Goal: Obtain resource: Download file/media

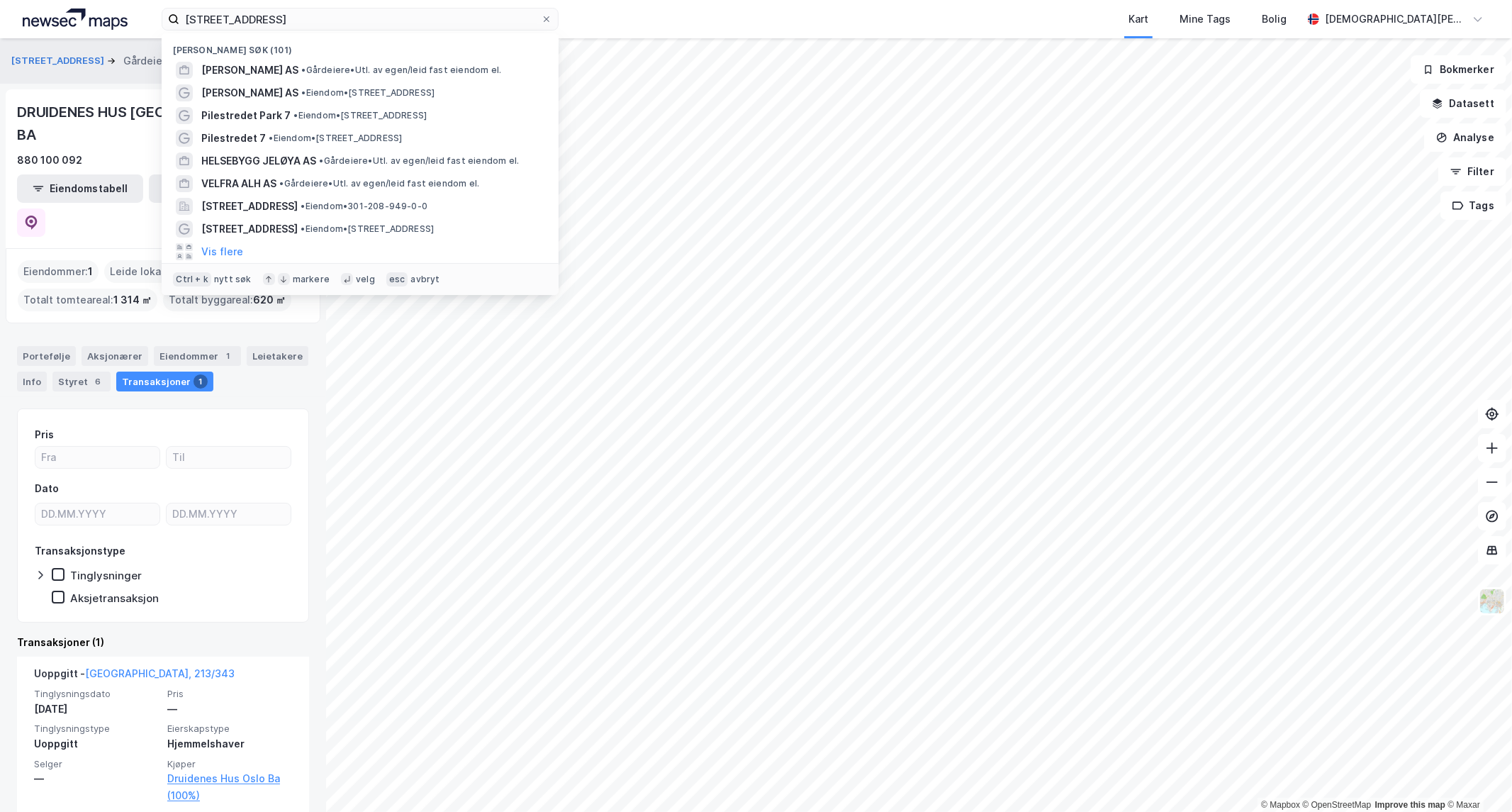
click at [337, 22] on input "[STREET_ADDRESS]" at bounding box center [360, 19] width 361 height 21
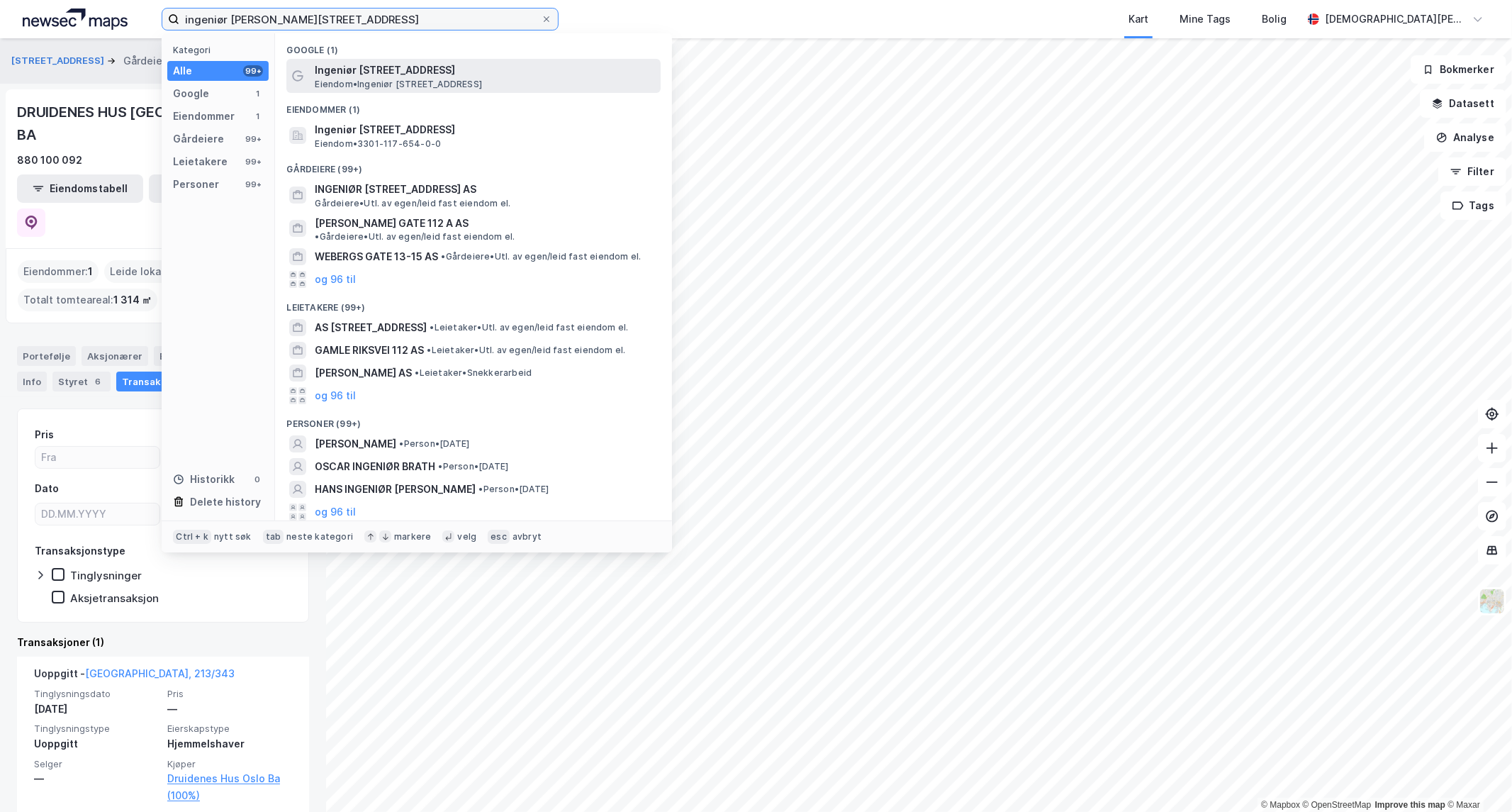
type input "ingeniør [PERSON_NAME][STREET_ADDRESS]"
click at [379, 73] on span "Ingeniør [STREET_ADDRESS]" at bounding box center [485, 70] width 340 height 17
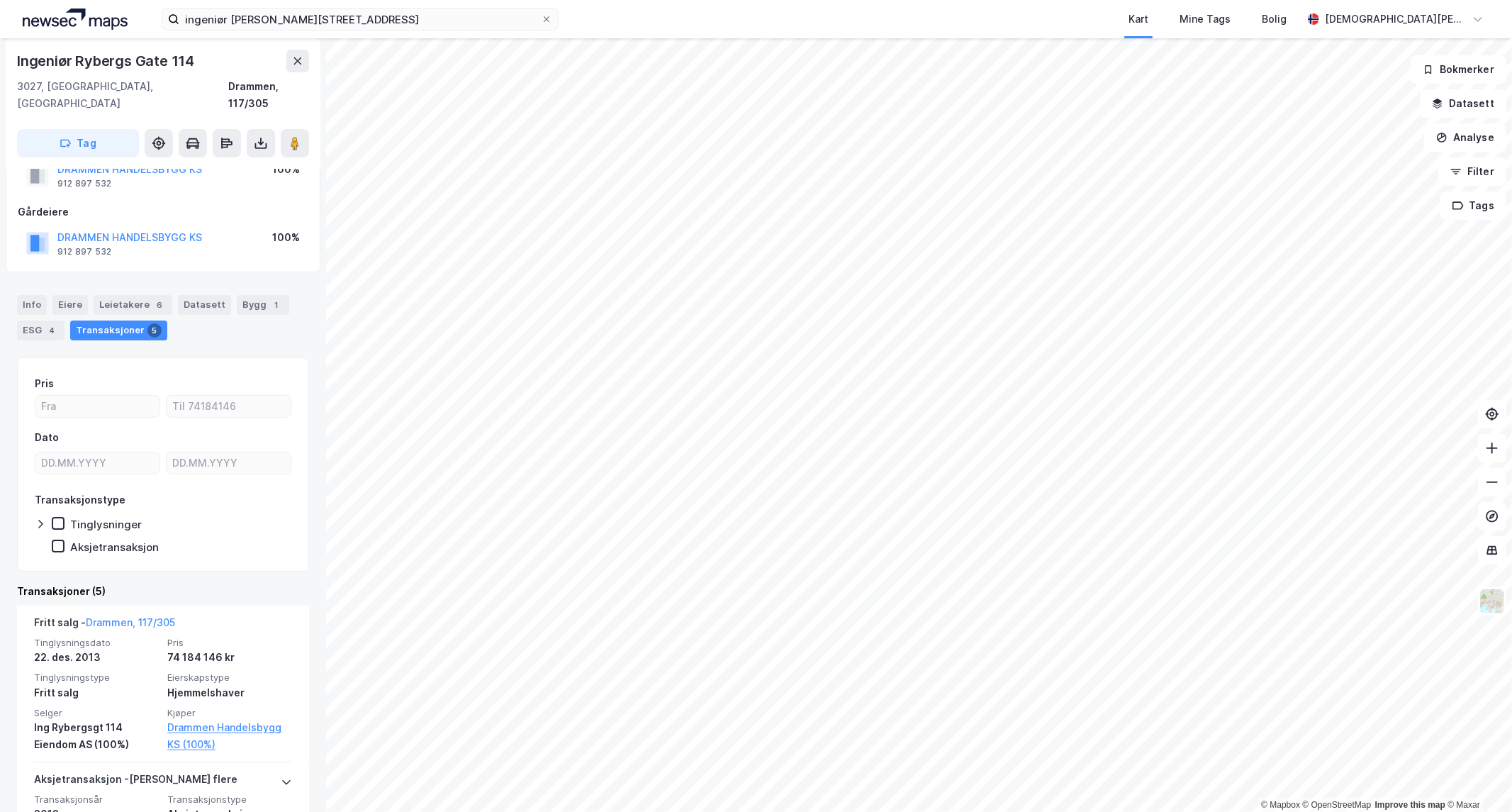
scroll to position [79, 0]
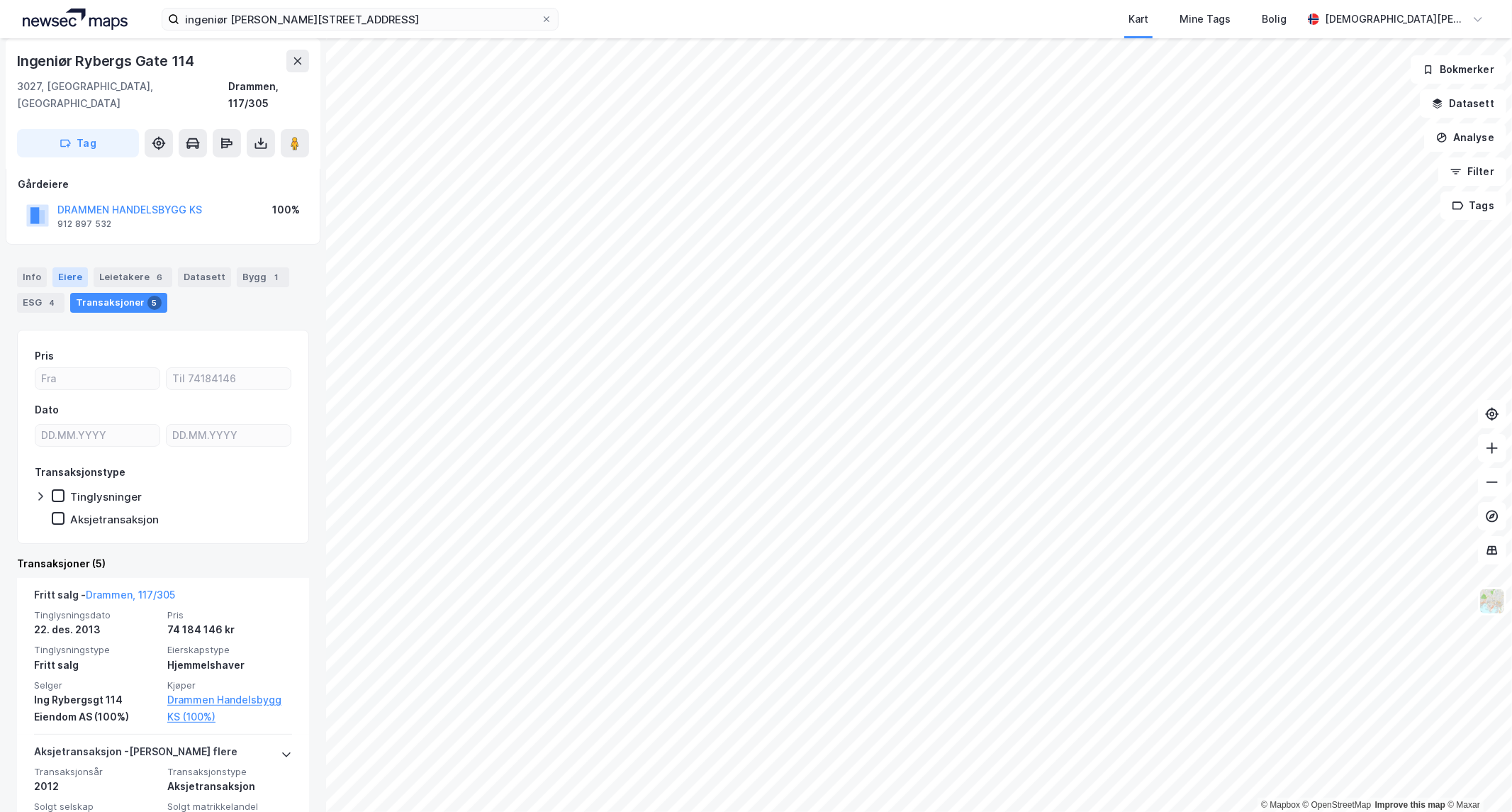
click at [64, 267] on div "Eiere" at bounding box center [69, 277] width 35 height 19
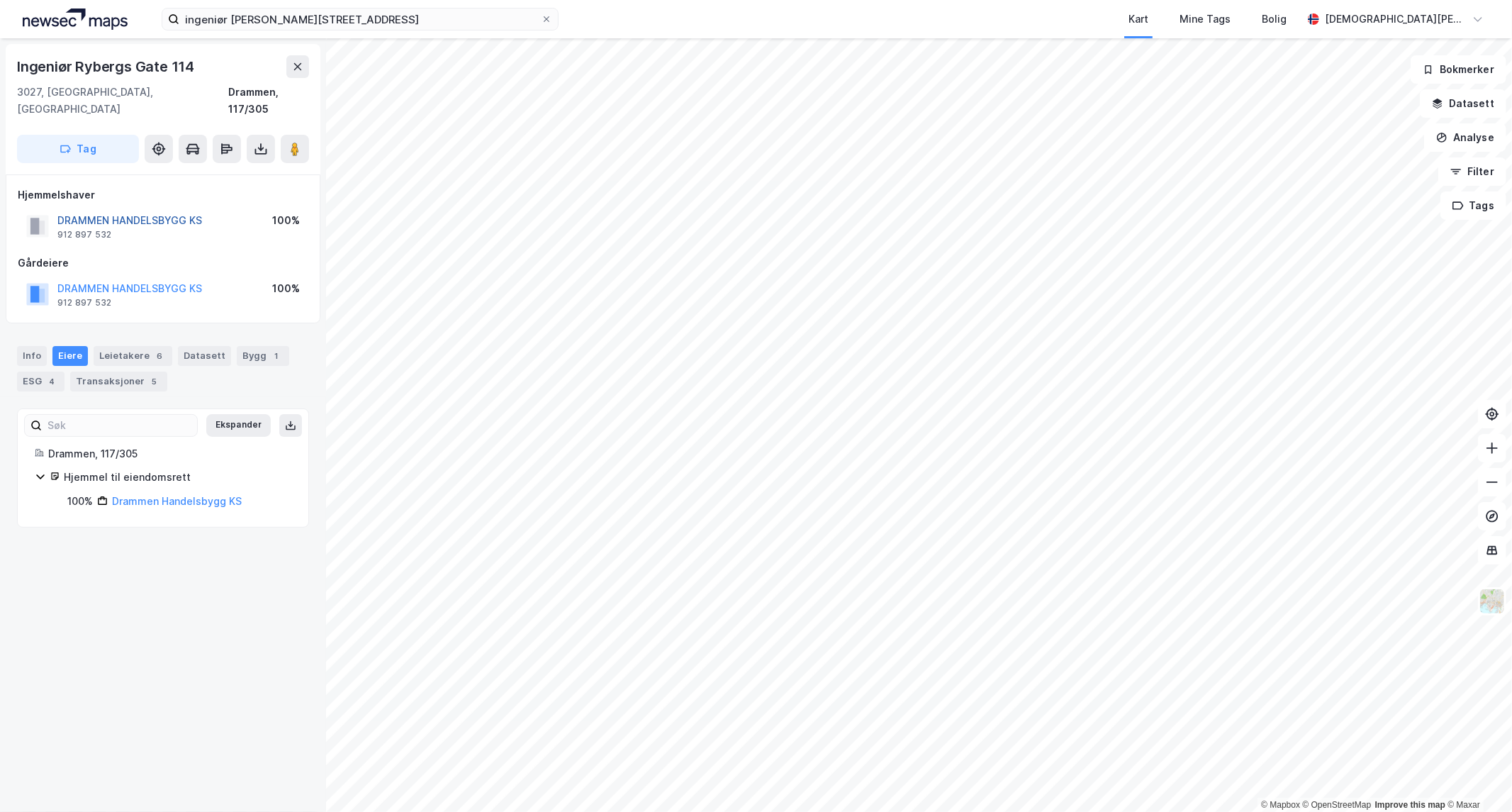
click at [0, 0] on button "DRAMMEN HANDELSBYGG KS" at bounding box center [0, 0] width 0 height 0
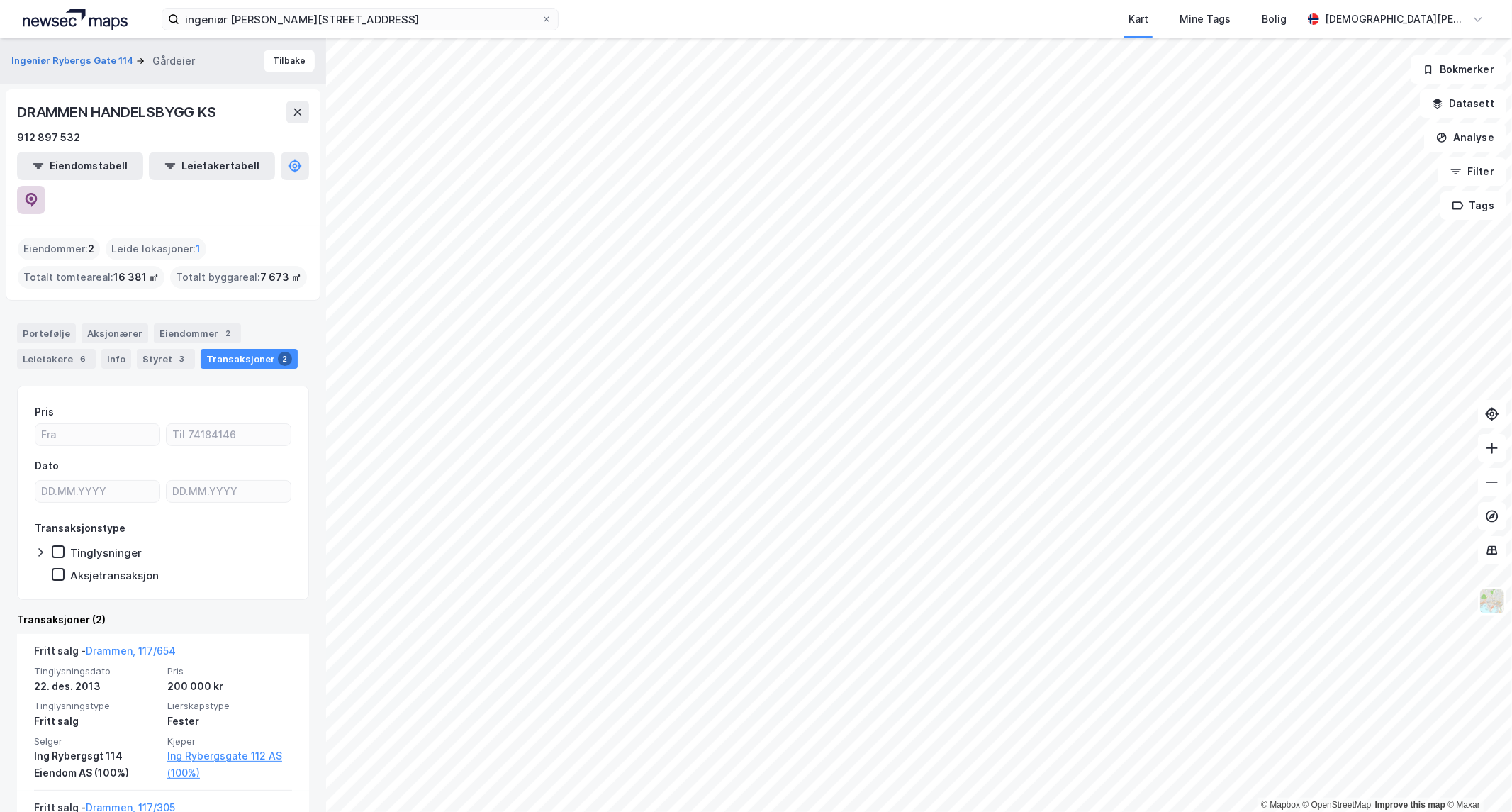
click at [45, 185] on button at bounding box center [31, 199] width 28 height 28
click at [211, 114] on div "DRAMMEN HANDELSBYGG KS" at bounding box center [118, 111] width 202 height 23
click at [194, 114] on div "DRAMMEN HANDELSBYGG KS" at bounding box center [118, 111] width 202 height 23
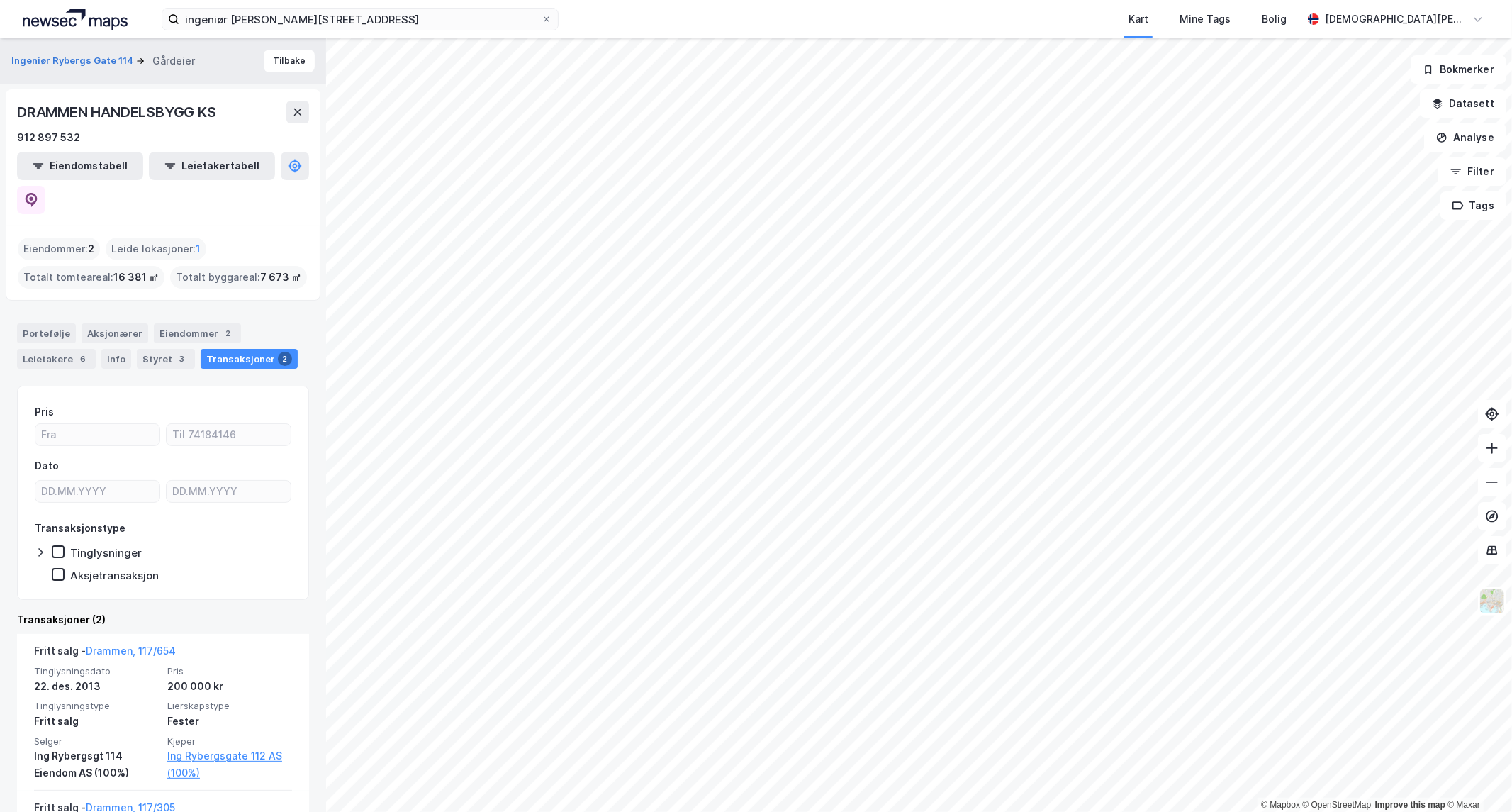
click at [76, 114] on div "DRAMMEN HANDELSBYGG KS" at bounding box center [118, 111] width 202 height 23
click at [115, 111] on div "DRAMMEN HANDELSBYGG KS" at bounding box center [118, 111] width 202 height 23
click at [81, 111] on div "DRAMMEN HANDELSBYGG KS" at bounding box center [118, 111] width 202 height 23
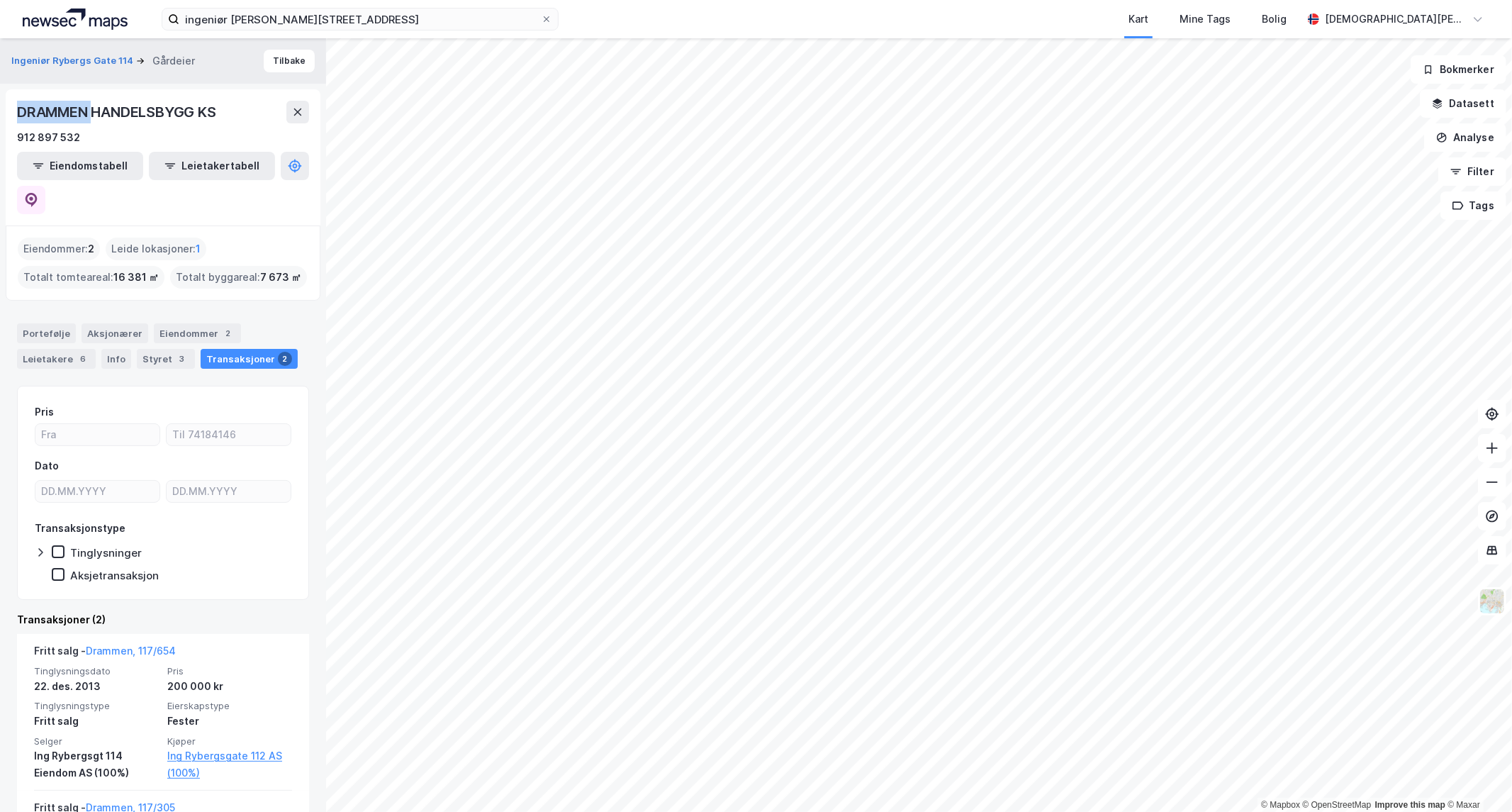
click at [81, 111] on div "DRAMMEN HANDELSBYGG KS" at bounding box center [118, 111] width 202 height 23
click at [117, 111] on div "DRAMMEN HANDELSBYGG KS" at bounding box center [118, 111] width 202 height 23
click at [85, 111] on div "DRAMMEN HANDELSBYGG KS" at bounding box center [118, 111] width 202 height 23
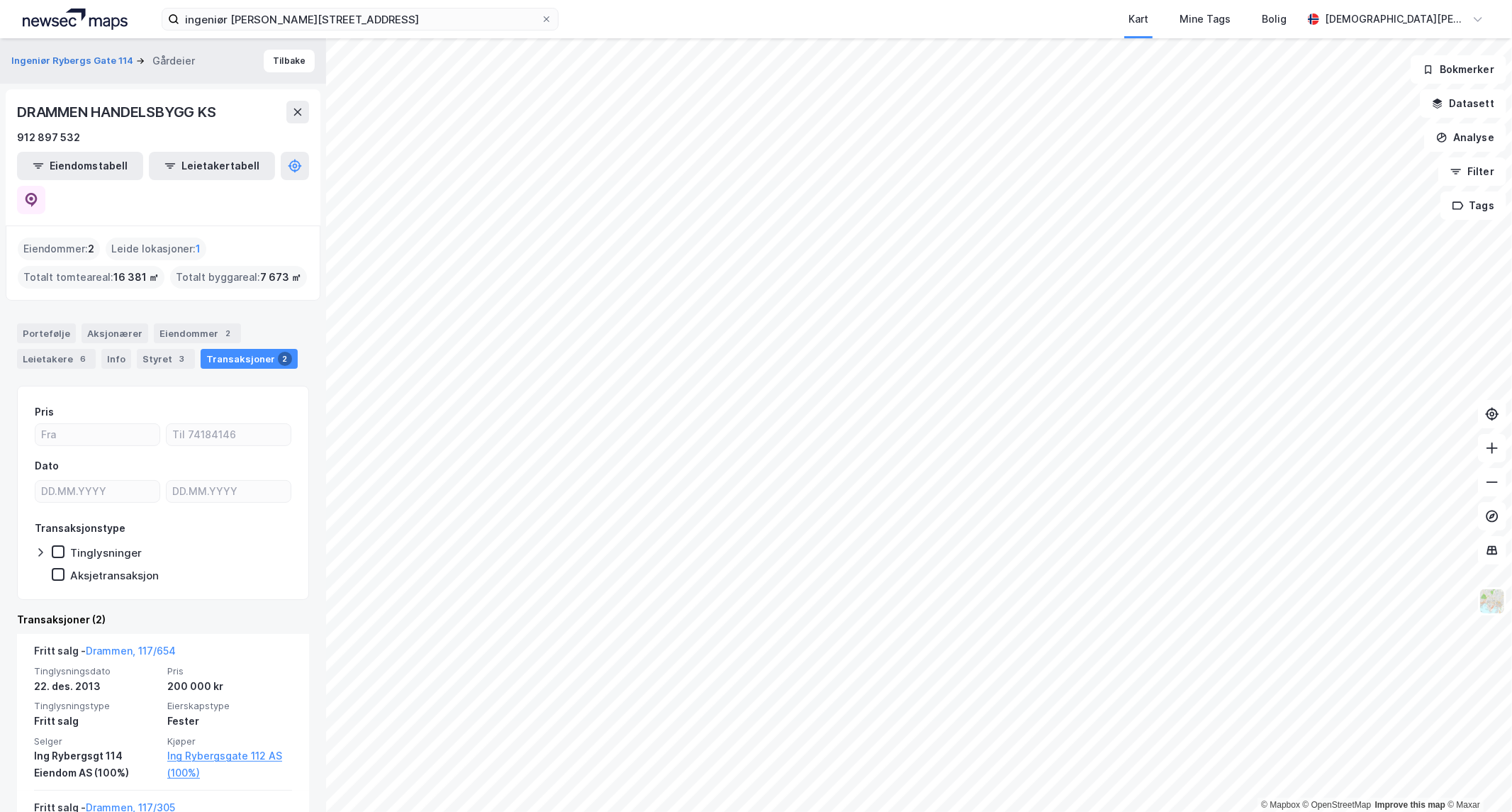
click at [117, 112] on div "DRAMMEN HANDELSBYGG KS" at bounding box center [118, 111] width 202 height 23
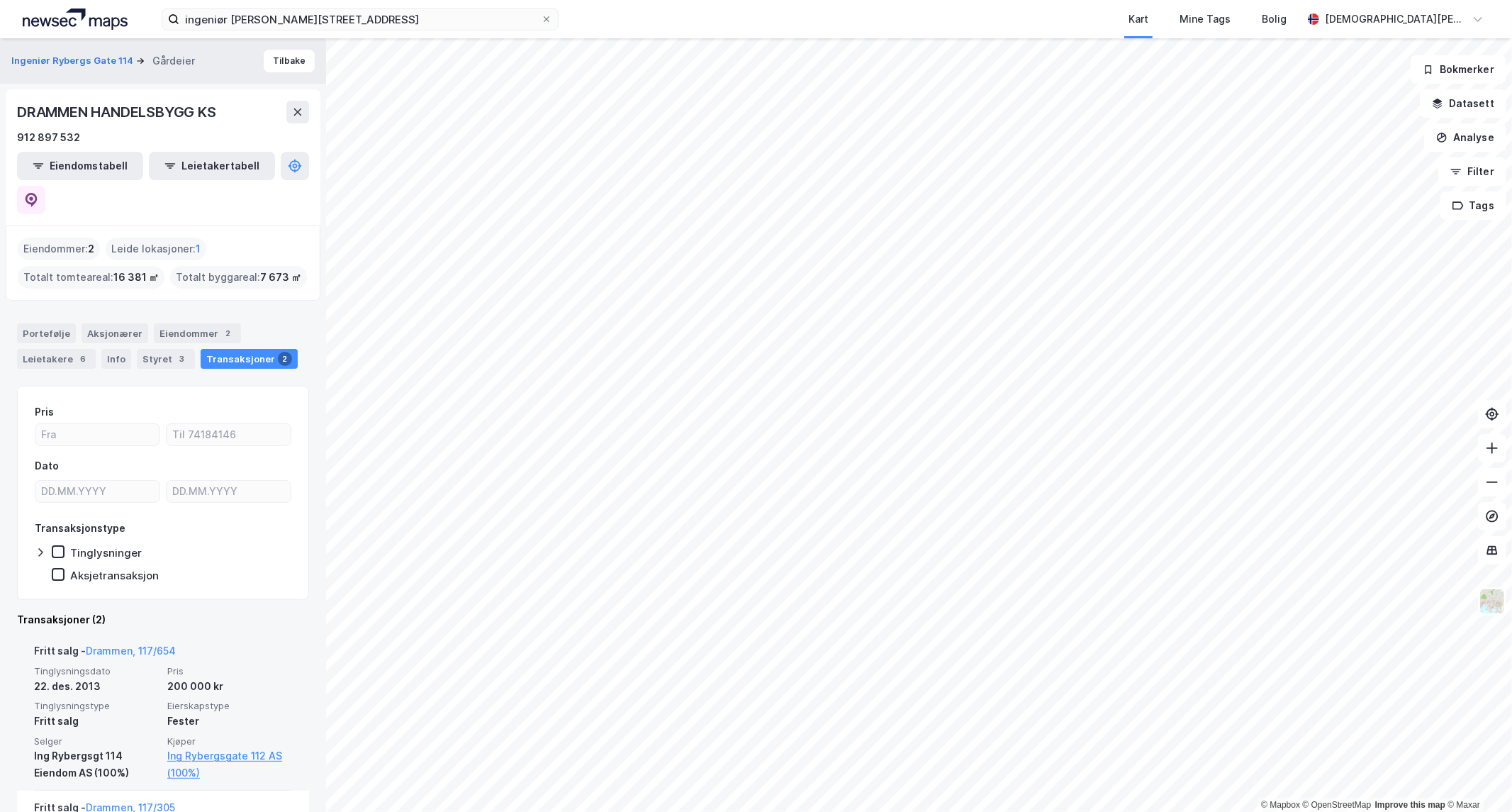
scroll to position [117, 0]
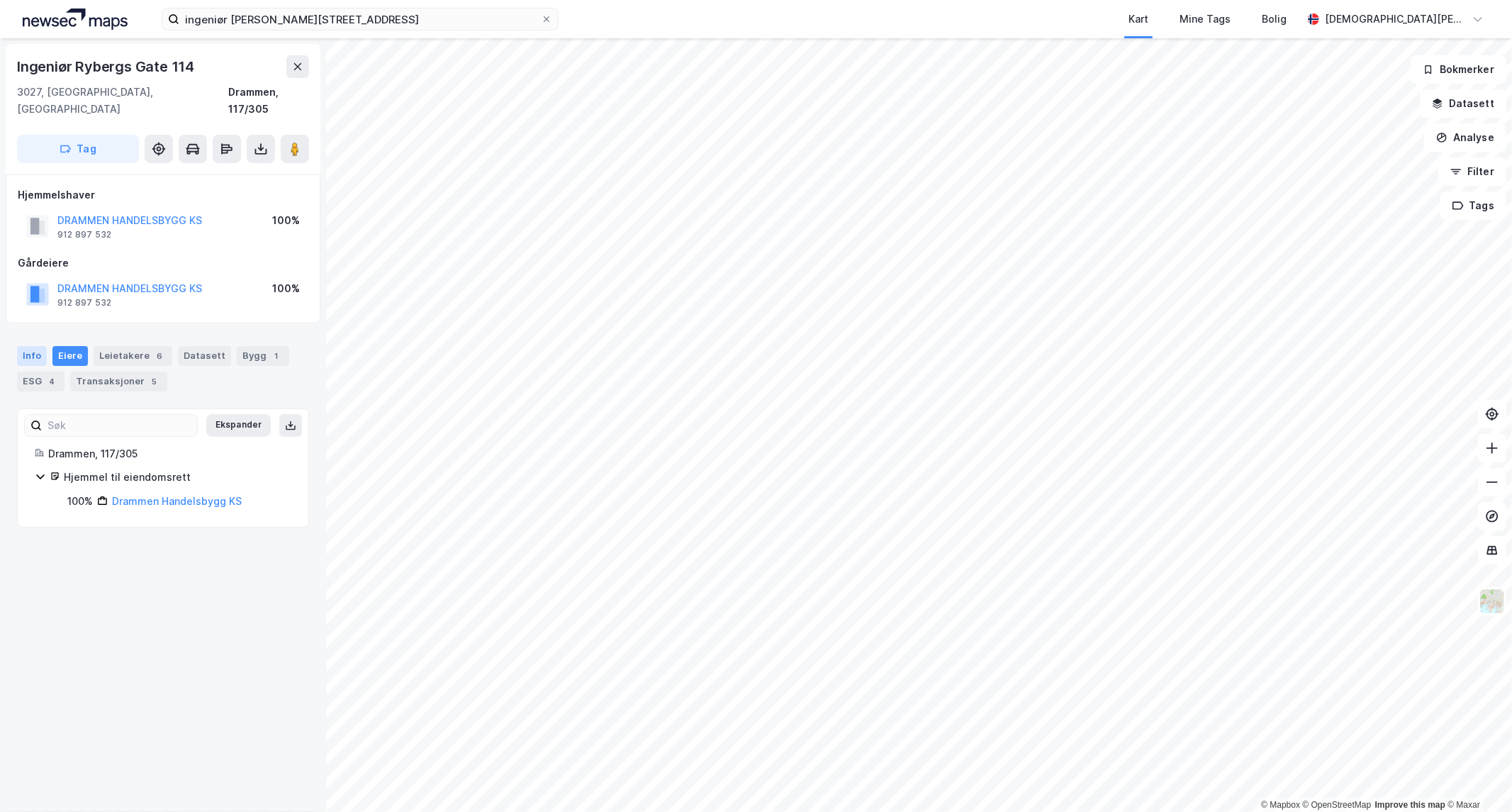
click at [32, 346] on div "Info" at bounding box center [32, 355] width 30 height 19
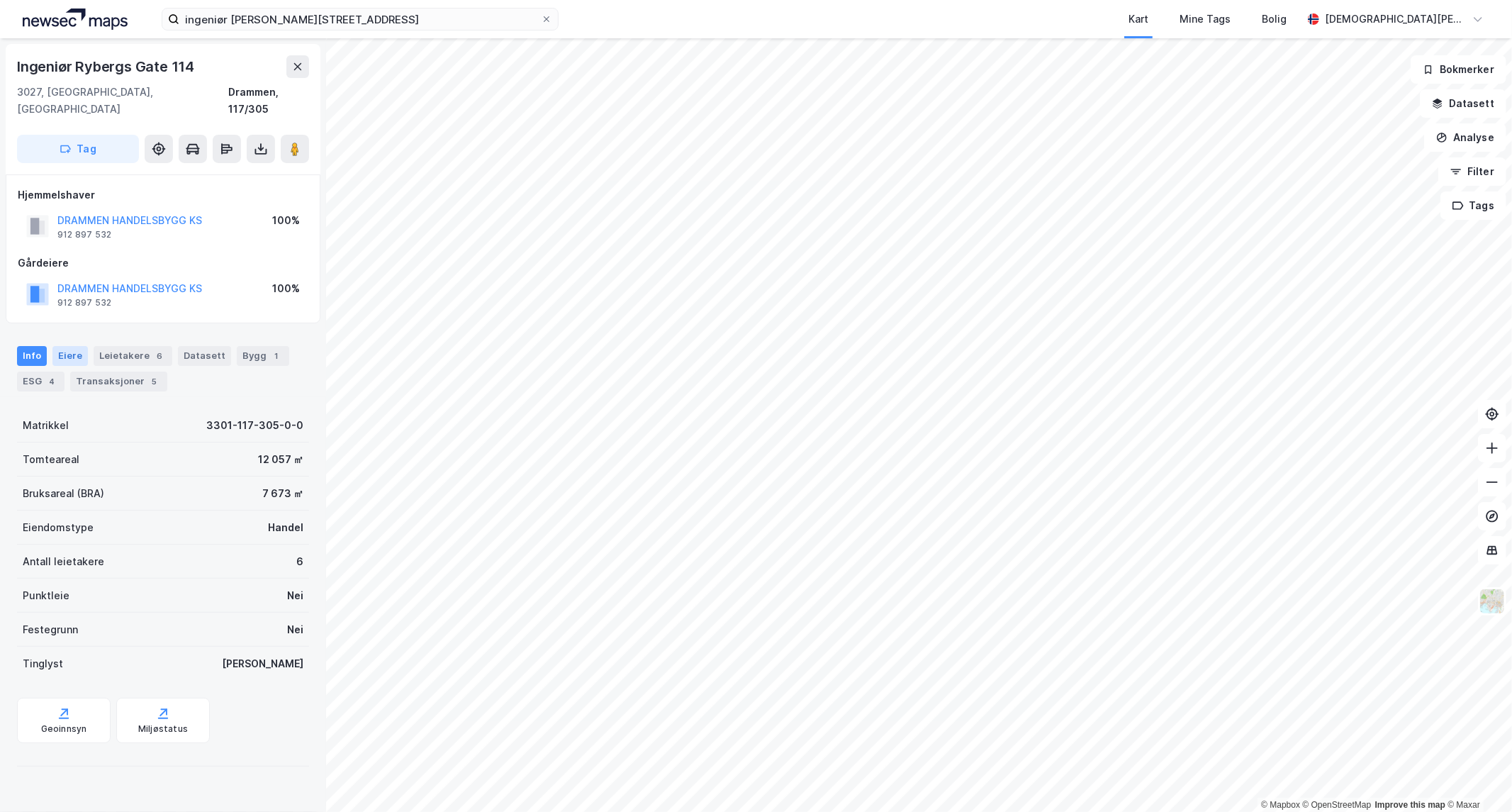
click at [58, 346] on div "Eiere" at bounding box center [69, 355] width 35 height 19
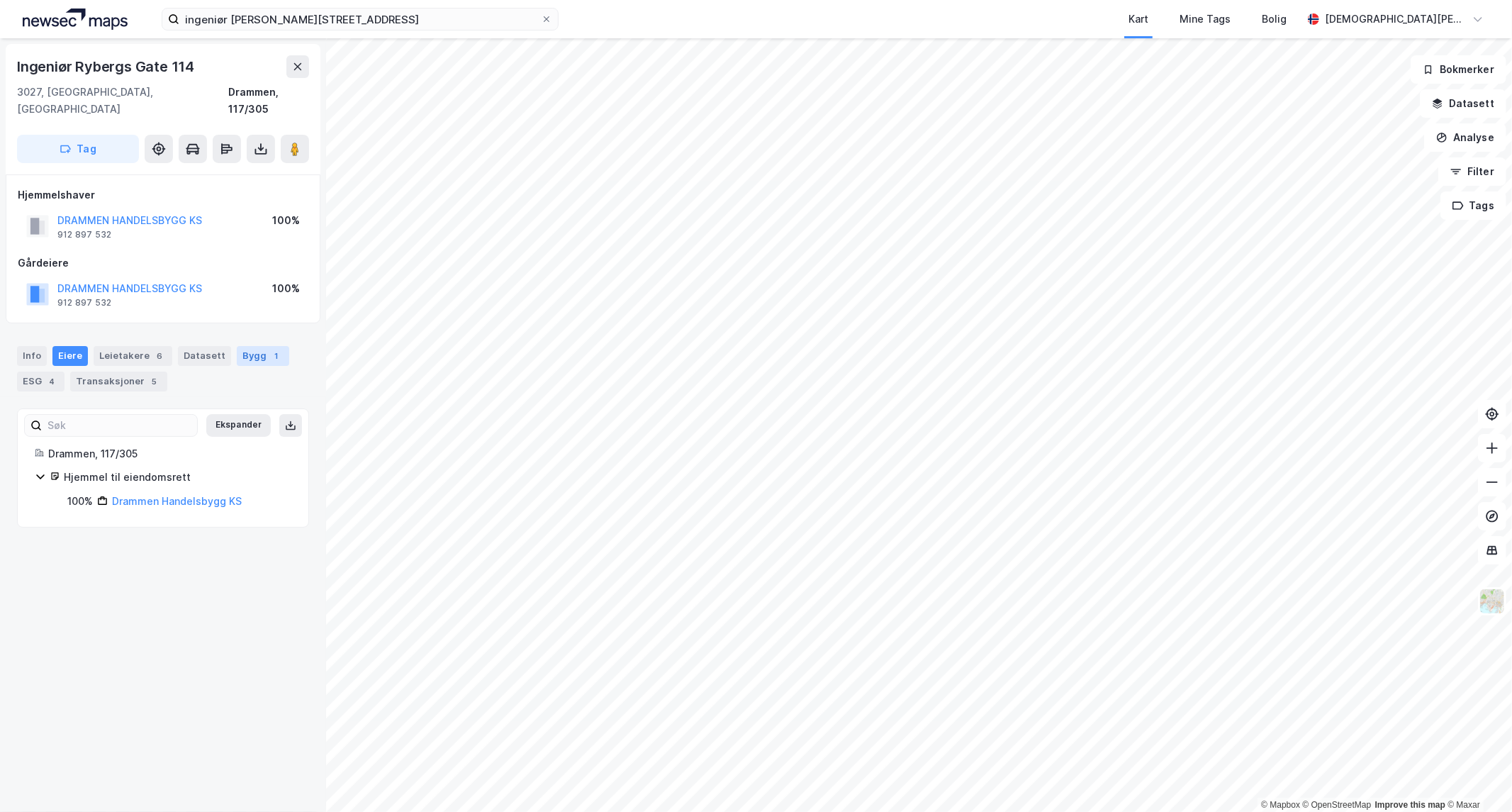
click at [248, 346] on div "Bygg 1" at bounding box center [263, 355] width 52 height 19
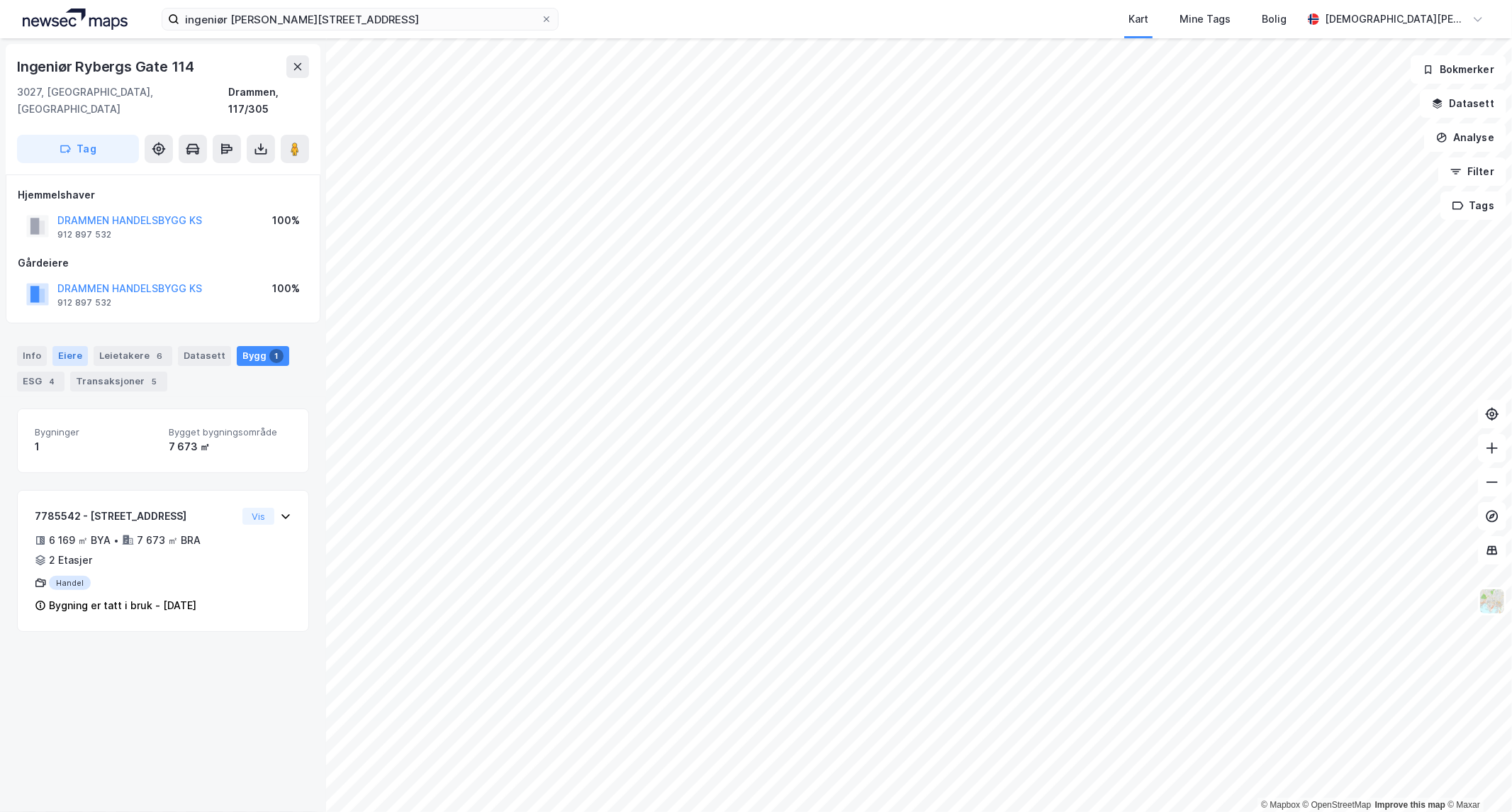
click at [66, 346] on div "Eiere" at bounding box center [69, 355] width 35 height 19
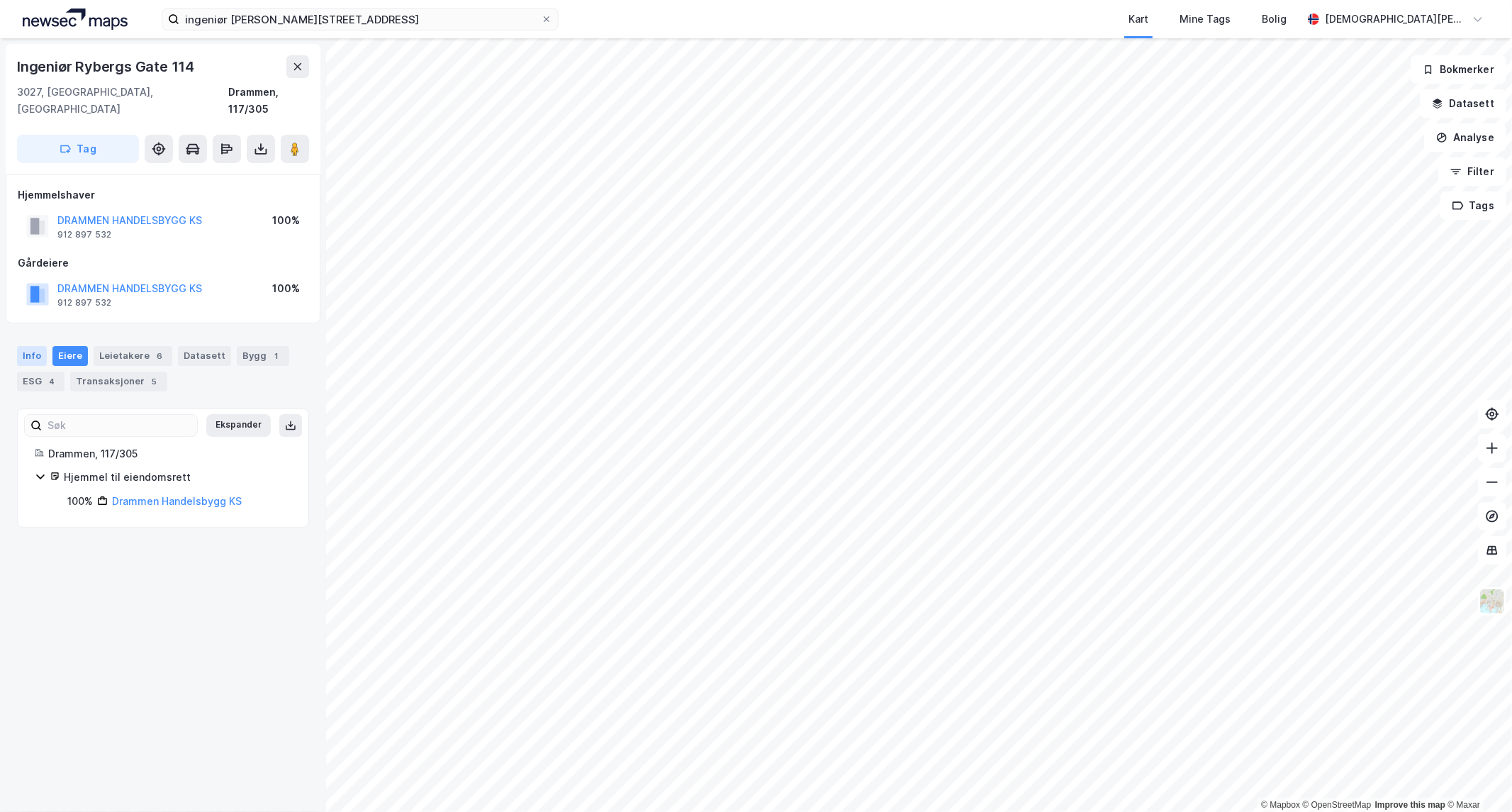
click at [25, 346] on div "Info" at bounding box center [32, 355] width 30 height 19
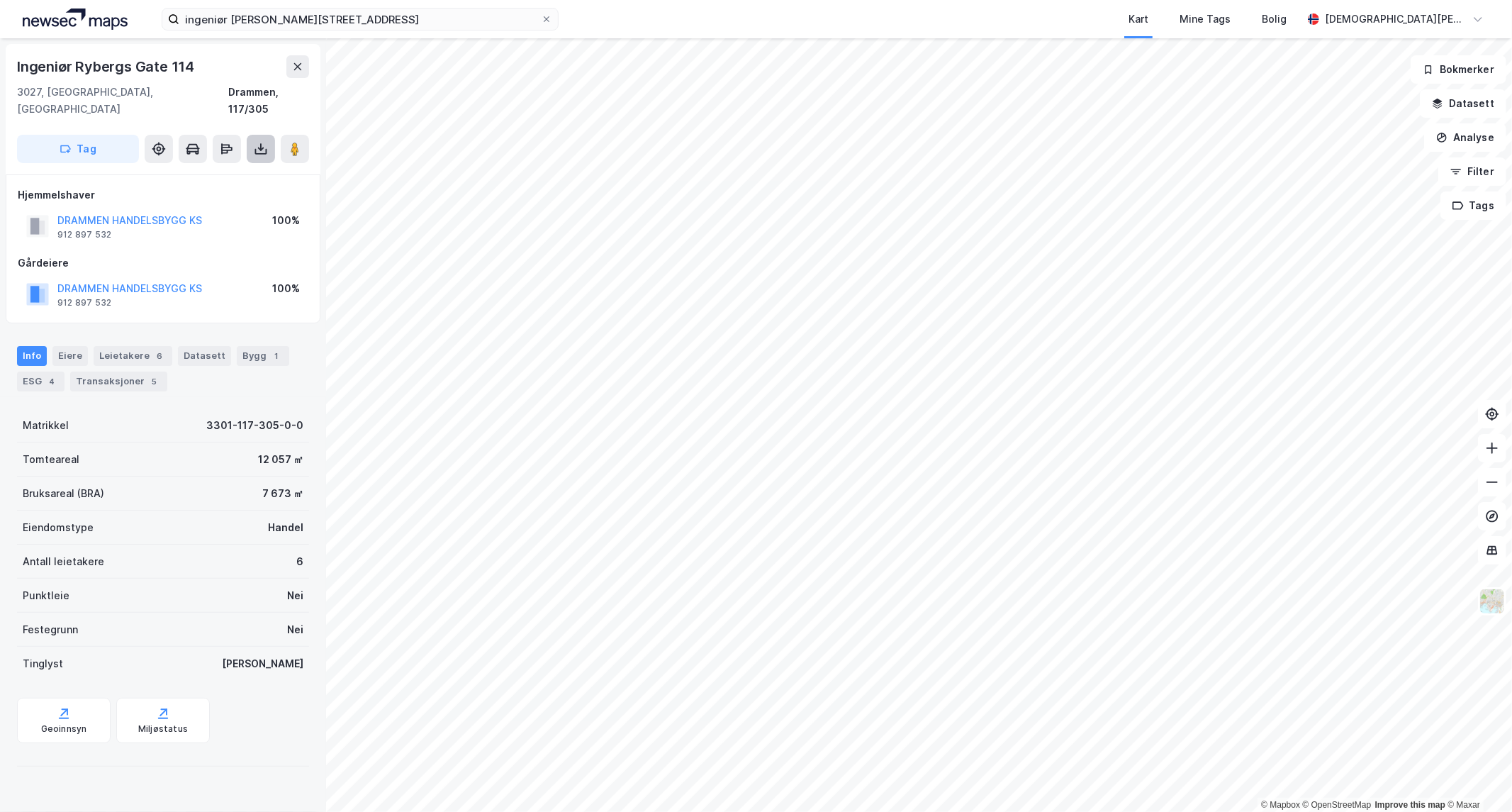
click at [263, 142] on button at bounding box center [261, 149] width 28 height 28
click at [218, 171] on div "Last ned grunnbok" at bounding box center [191, 177] width 83 height 12
